Goal: Task Accomplishment & Management: Manage account settings

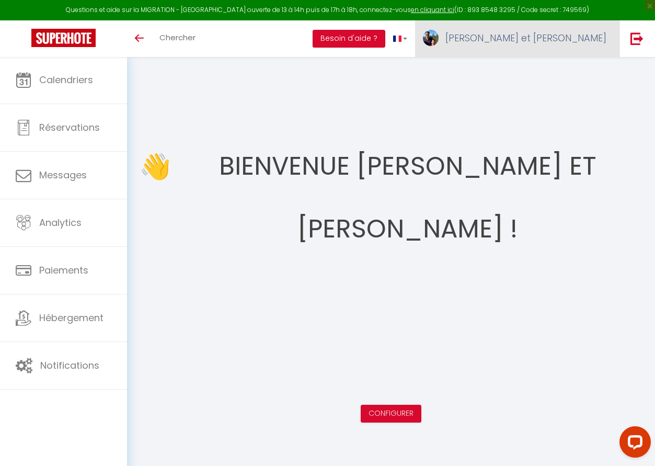
click at [580, 36] on span "[PERSON_NAME] et [PERSON_NAME]" at bounding box center [525, 37] width 161 height 13
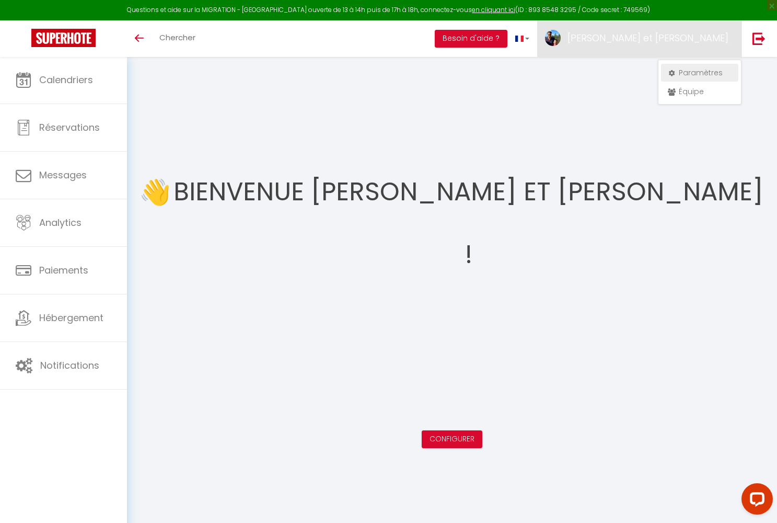
click at [654, 74] on link "Paramètres" at bounding box center [699, 73] width 77 height 18
select select "fr"
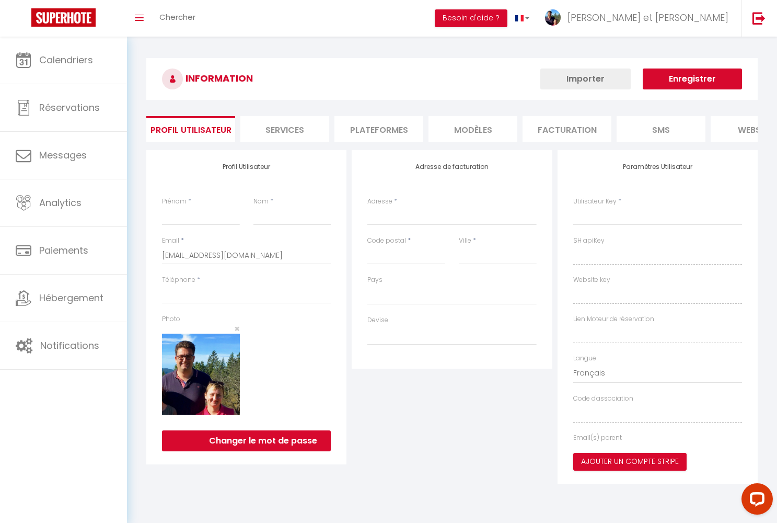
type input "[PERSON_NAME] et [PERSON_NAME]"
type input "WANTIEZ"
type input "0662956185"
type input "[STREET_ADDRESS][DEMOGRAPHIC_DATA]"
type input "GERARDMER"
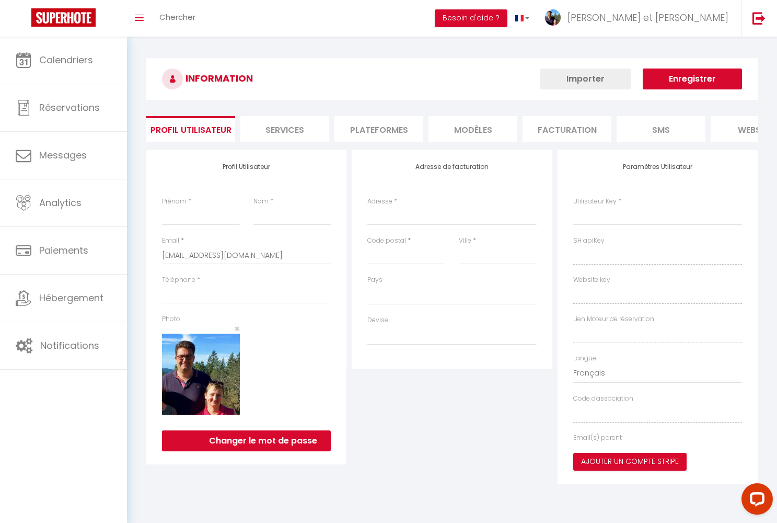
type input "88400"
type input "G09UKm6oNkpAfu6Gaau4c5dko"
type input "oetkDUrlqYEUwW4NYiDvKq3hr"
type input "G09UKm6oNkpAfu6Gaau4c5dko"
type input "oetkDUrlqYEUwW4NYiDvKq3hr"
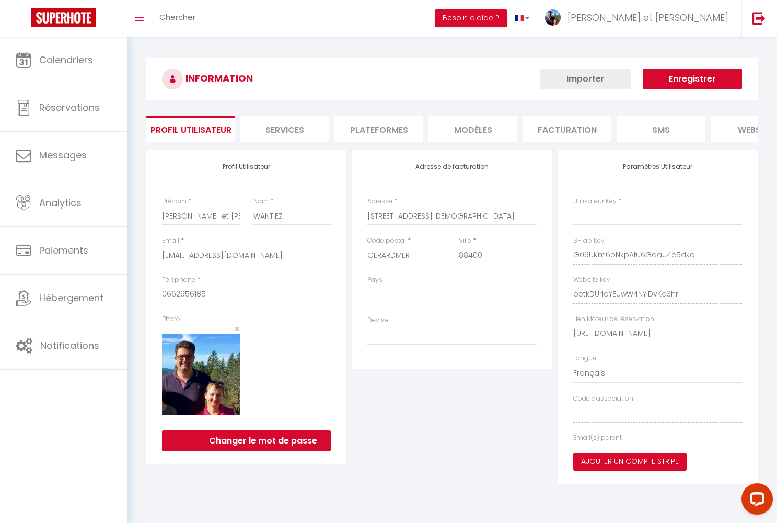
type input "[URL][DOMAIN_NAME]"
select select "28"
select select "fr"
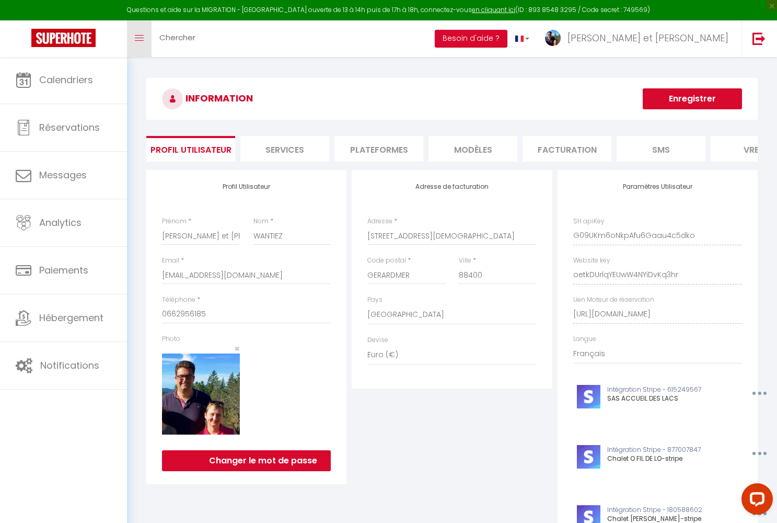
click at [140, 42] on link "Toggle menubar" at bounding box center [139, 38] width 25 height 37
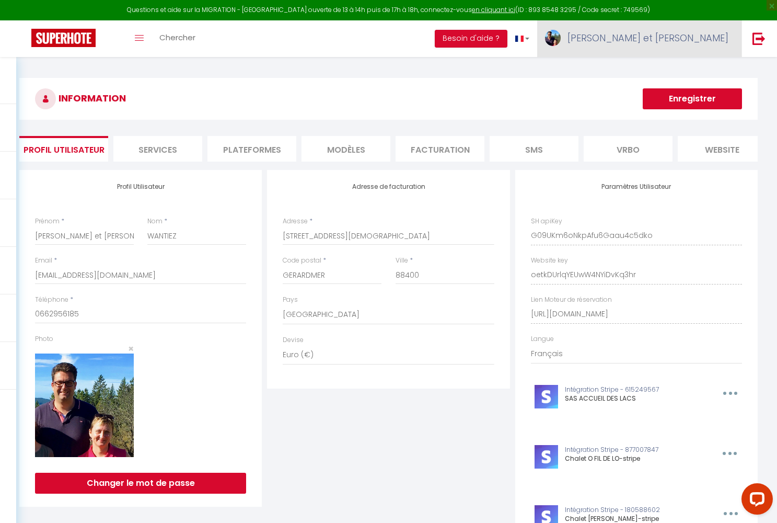
click at [654, 39] on span "[PERSON_NAME] et [PERSON_NAME]" at bounding box center [648, 37] width 161 height 13
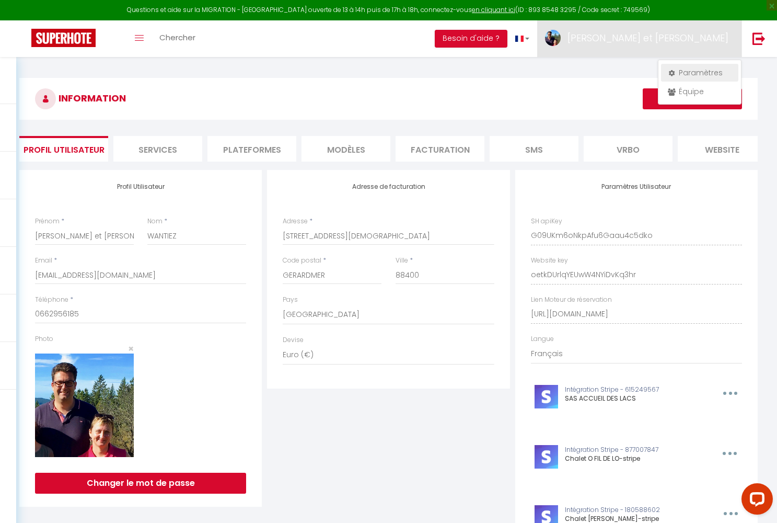
click at [654, 70] on link "Paramètres" at bounding box center [699, 73] width 77 height 18
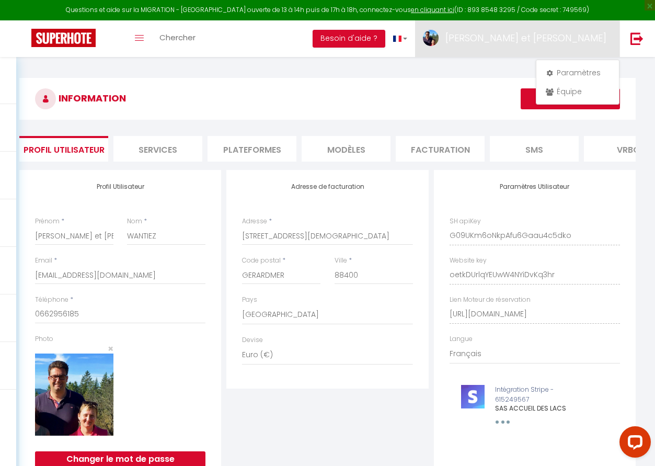
click at [80, 31] on img at bounding box center [63, 38] width 64 height 18
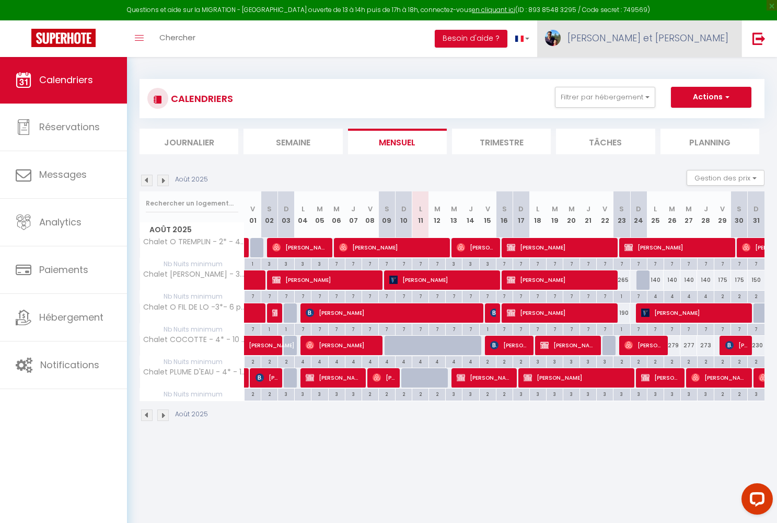
click at [654, 44] on link "[PERSON_NAME] et [PERSON_NAME]" at bounding box center [639, 38] width 204 height 37
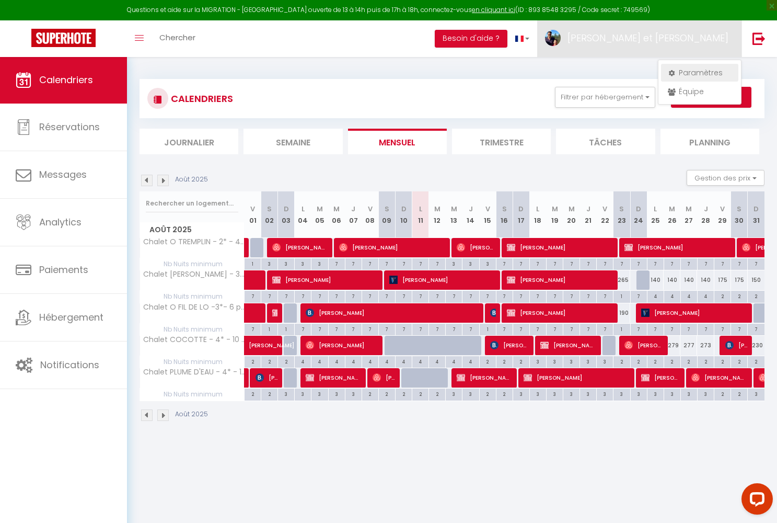
click at [654, 67] on link "Paramètres" at bounding box center [699, 73] width 77 height 18
select select "fr"
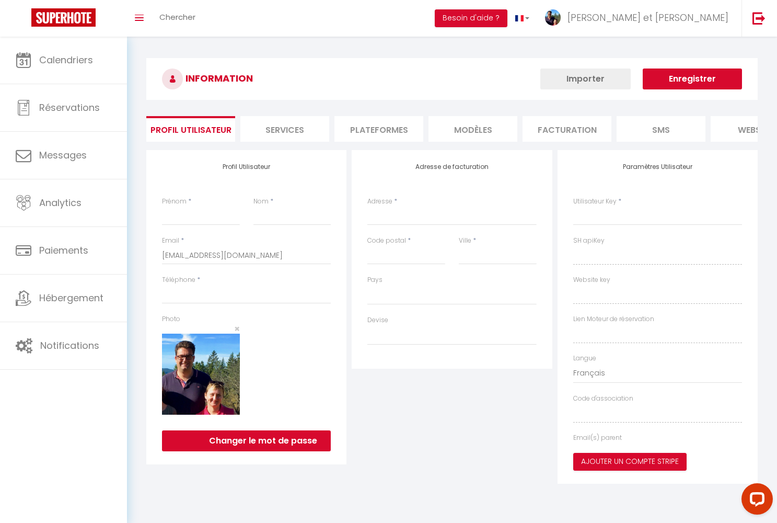
type input "[PERSON_NAME] et [PERSON_NAME]"
type input "WANTIEZ"
type input "0662956185"
type input "[STREET_ADDRESS][DEMOGRAPHIC_DATA]"
type input "GERARDMER"
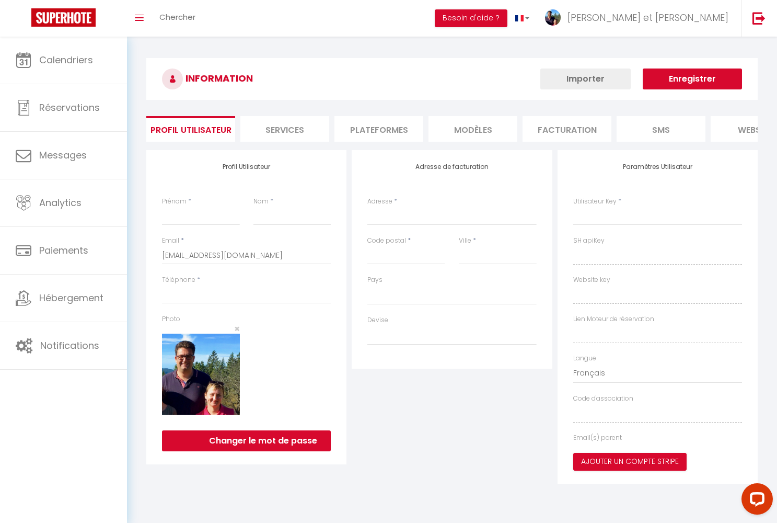
type input "88400"
type input "G09UKm6oNkpAfu6Gaau4c5dko"
type input "oetkDUrlqYEUwW4NYiDvKq3hr"
type input "[URL][DOMAIN_NAME]"
type input "G09UKm6oNkpAfu6Gaau4c5dko"
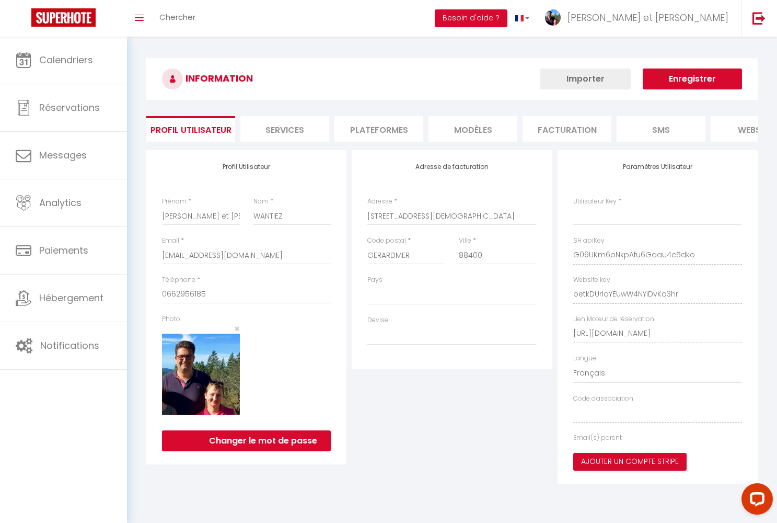
type input "oetkDUrlqYEUwW4NYiDvKq3hr"
type input "[URL][DOMAIN_NAME]"
select select "28"
select select "fr"
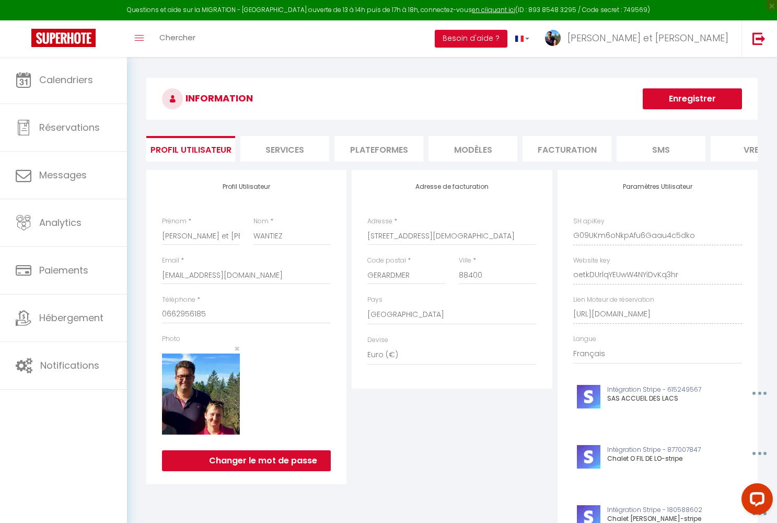
click at [277, 151] on li "Services" at bounding box center [284, 149] width 89 height 26
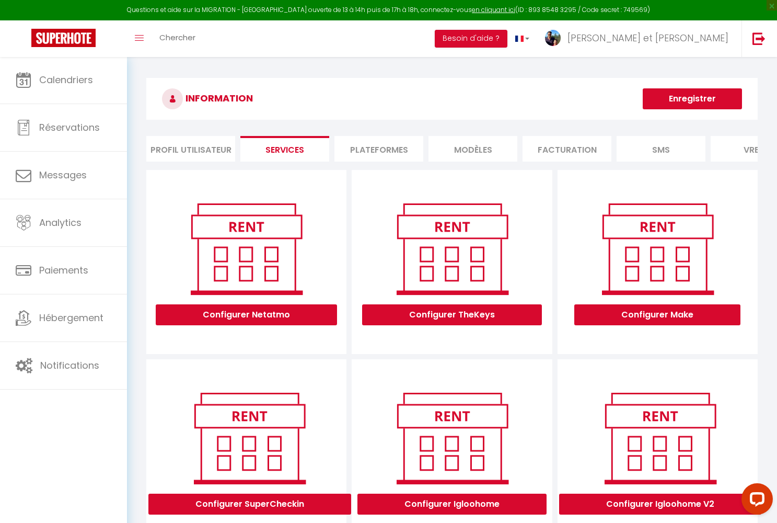
click at [378, 157] on li "Plateformes" at bounding box center [379, 149] width 89 height 26
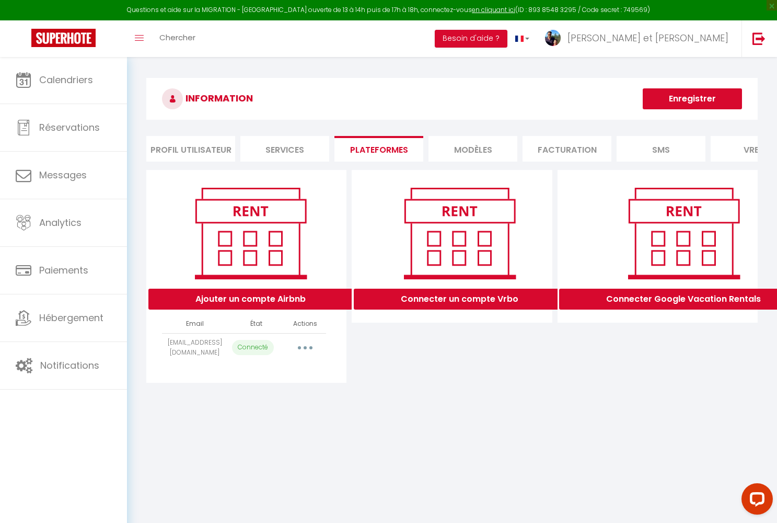
click at [451, 157] on li "MODÈLES" at bounding box center [473, 149] width 89 height 26
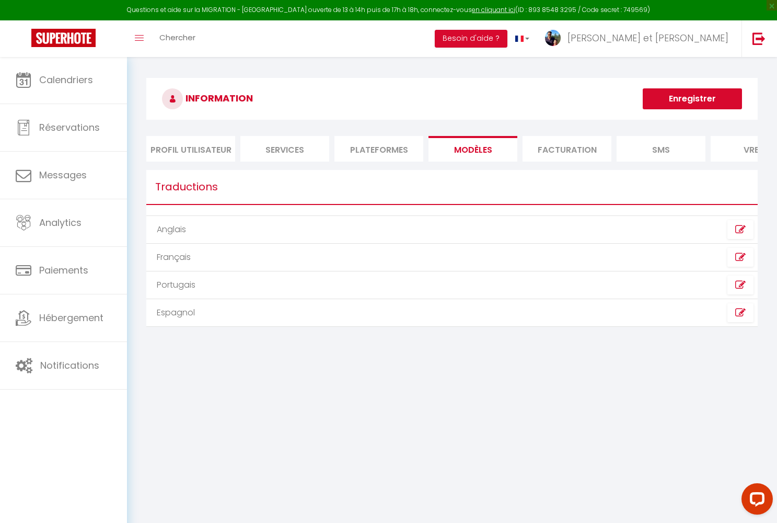
click at [542, 159] on li "Facturation" at bounding box center [567, 149] width 89 height 26
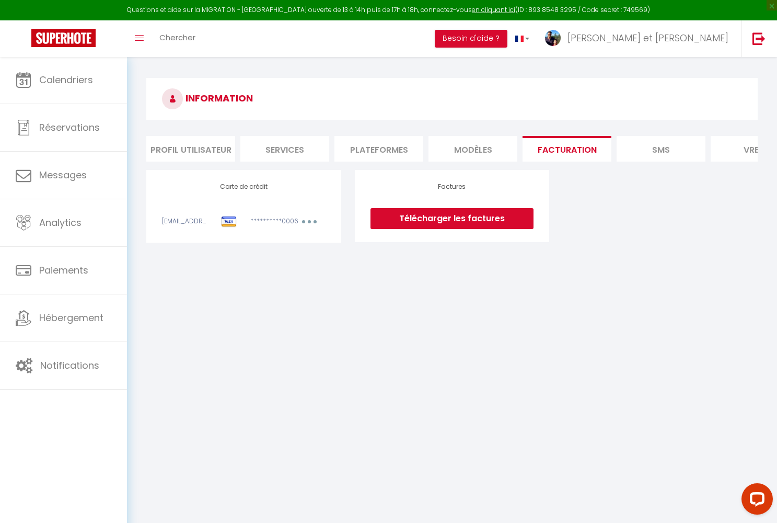
click at [636, 147] on li "SMS" at bounding box center [661, 149] width 89 height 26
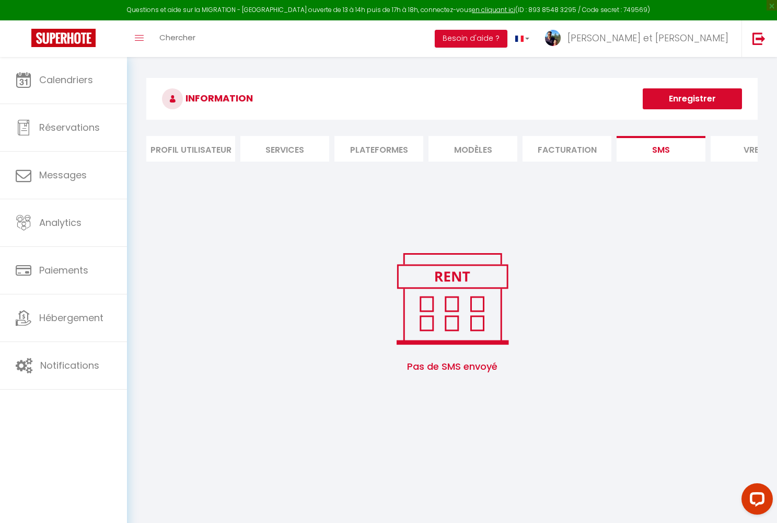
scroll to position [0, 1]
click at [654, 149] on li "Vrbo" at bounding box center [754, 149] width 89 height 26
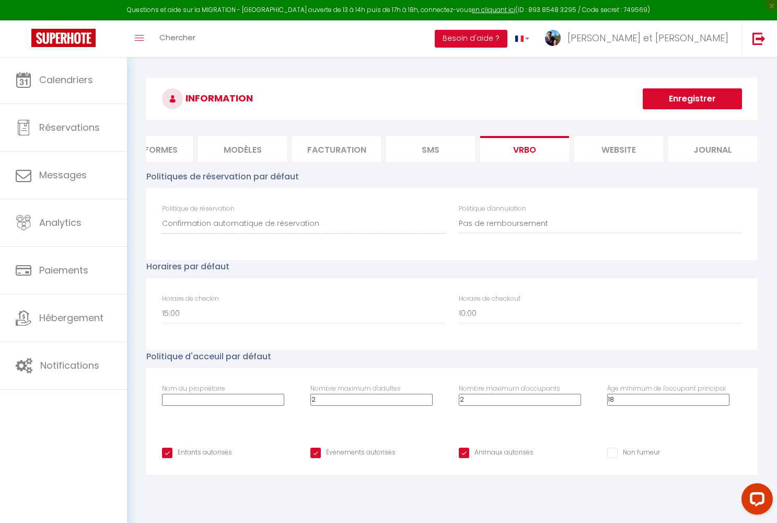
scroll to position [0, 230]
click at [634, 147] on li "website" at bounding box center [619, 149] width 89 height 26
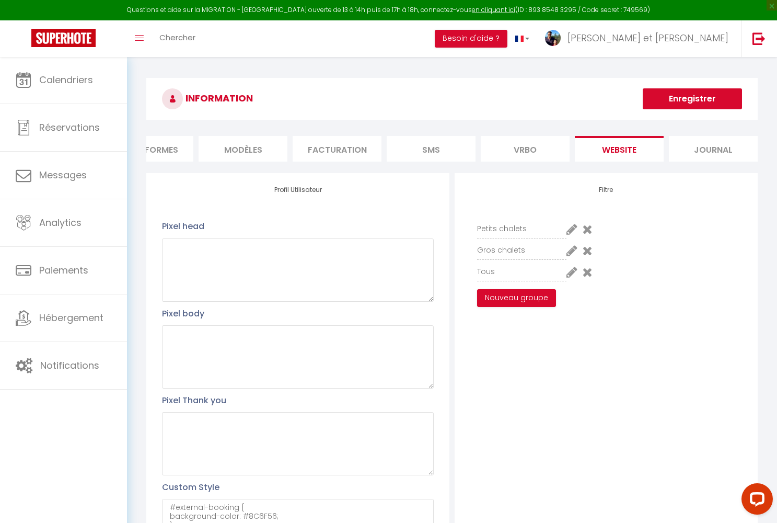
click at [654, 149] on li "Journal" at bounding box center [713, 149] width 89 height 26
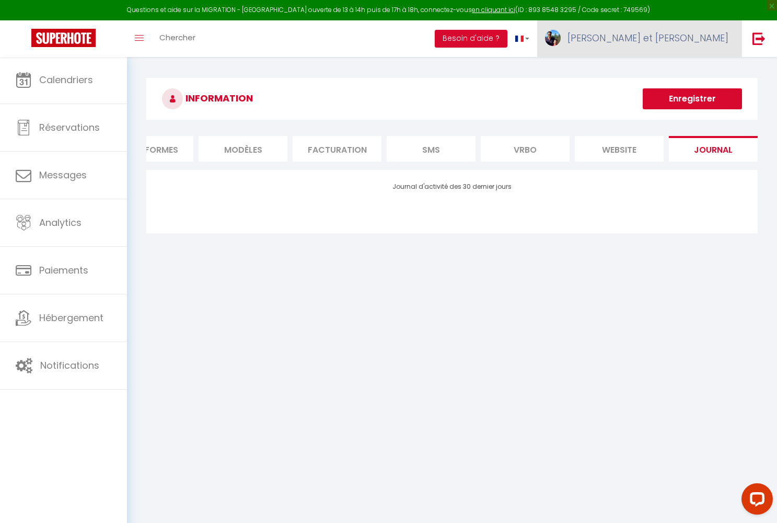
click at [654, 44] on link "[PERSON_NAME] et [PERSON_NAME]" at bounding box center [639, 38] width 204 height 37
click at [654, 82] on div "Paramètres Équipe" at bounding box center [700, 82] width 84 height 45
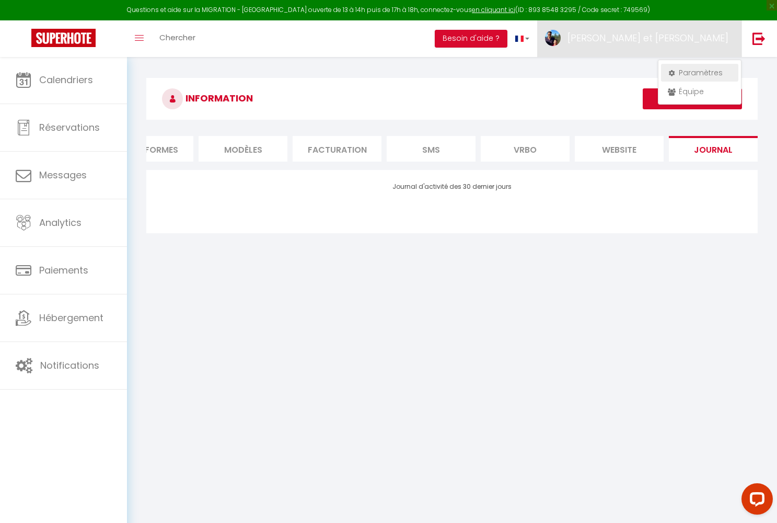
click at [654, 74] on link "Paramètres" at bounding box center [699, 73] width 77 height 18
click at [654, 69] on link "Paramètres" at bounding box center [699, 73] width 77 height 18
click at [654, 75] on link "Paramètres" at bounding box center [699, 73] width 77 height 18
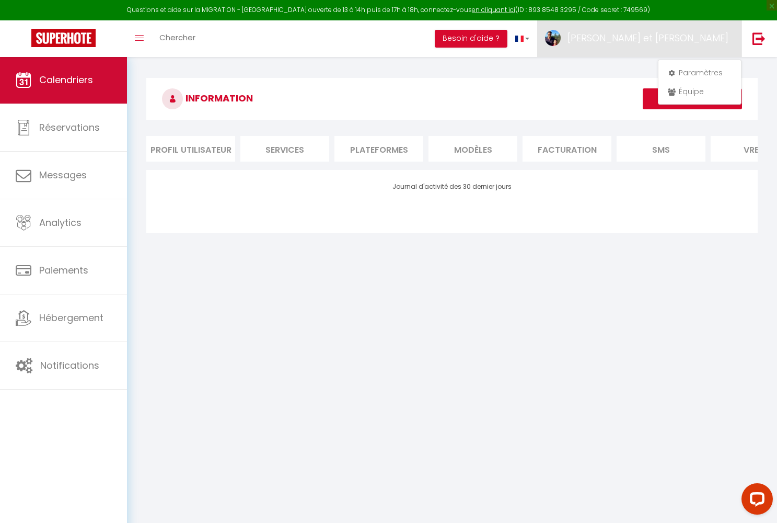
click at [77, 90] on link "Calendriers" at bounding box center [63, 79] width 127 height 47
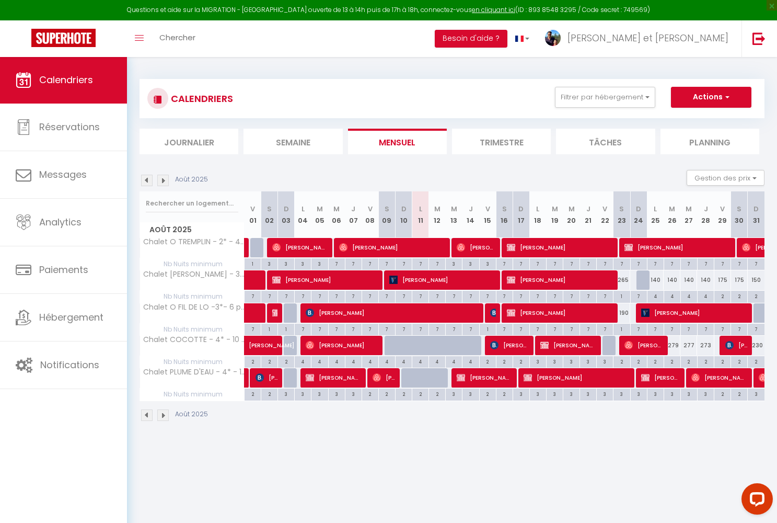
click at [165, 415] on img at bounding box center [162, 414] width 11 height 11
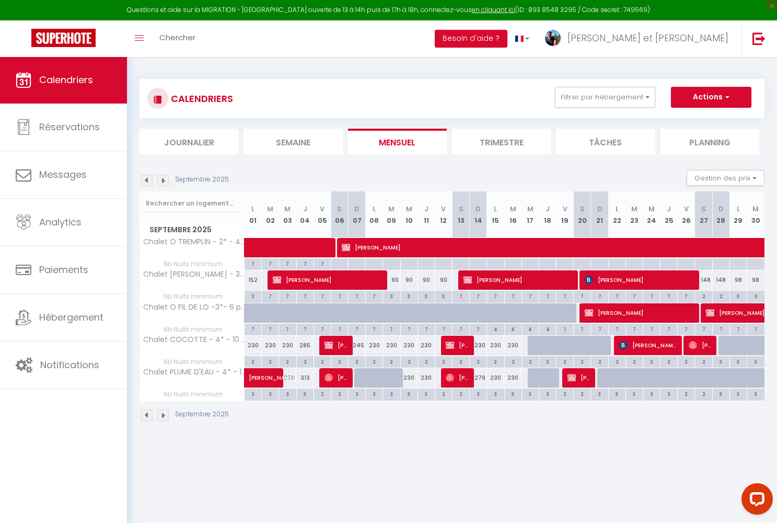
click at [149, 412] on img at bounding box center [146, 414] width 11 height 11
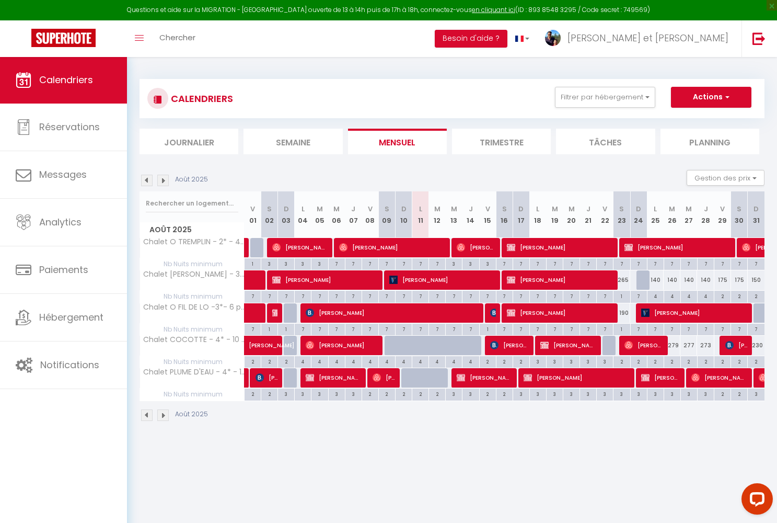
click at [622, 286] on div "265" at bounding box center [622, 279] width 17 height 19
type input "265"
type input "Sam 23 Août 2025"
type input "Dim 24 Août 2025"
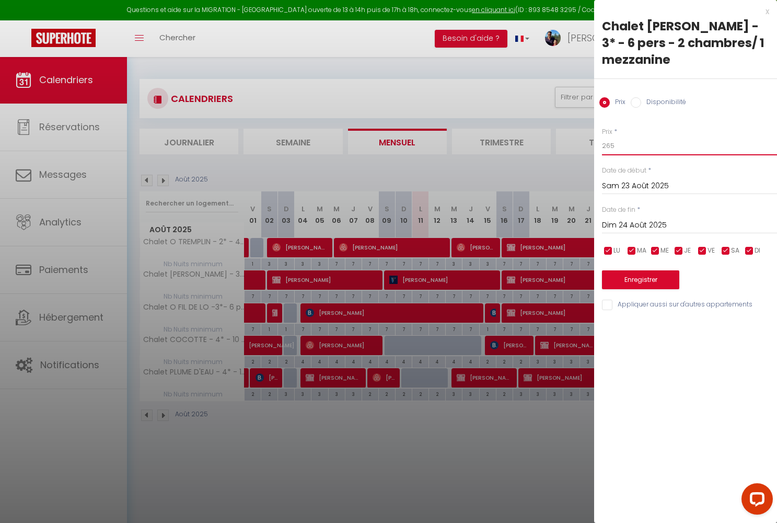
click at [618, 136] on input "265" at bounding box center [689, 145] width 175 height 19
type input "200"
click at [653, 270] on button "Enregistrer" at bounding box center [640, 279] width 77 height 19
